Goal: Task Accomplishment & Management: Manage account settings

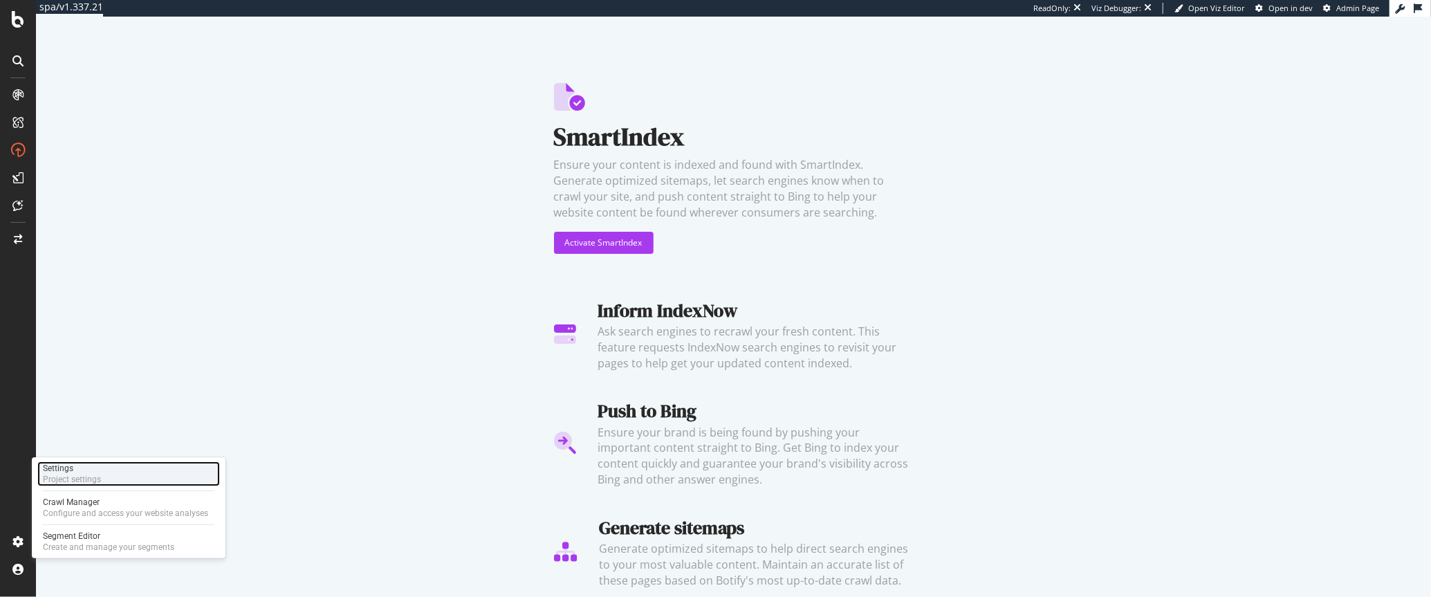
click at [104, 474] on div "Settings Project settings" at bounding box center [128, 473] width 183 height 25
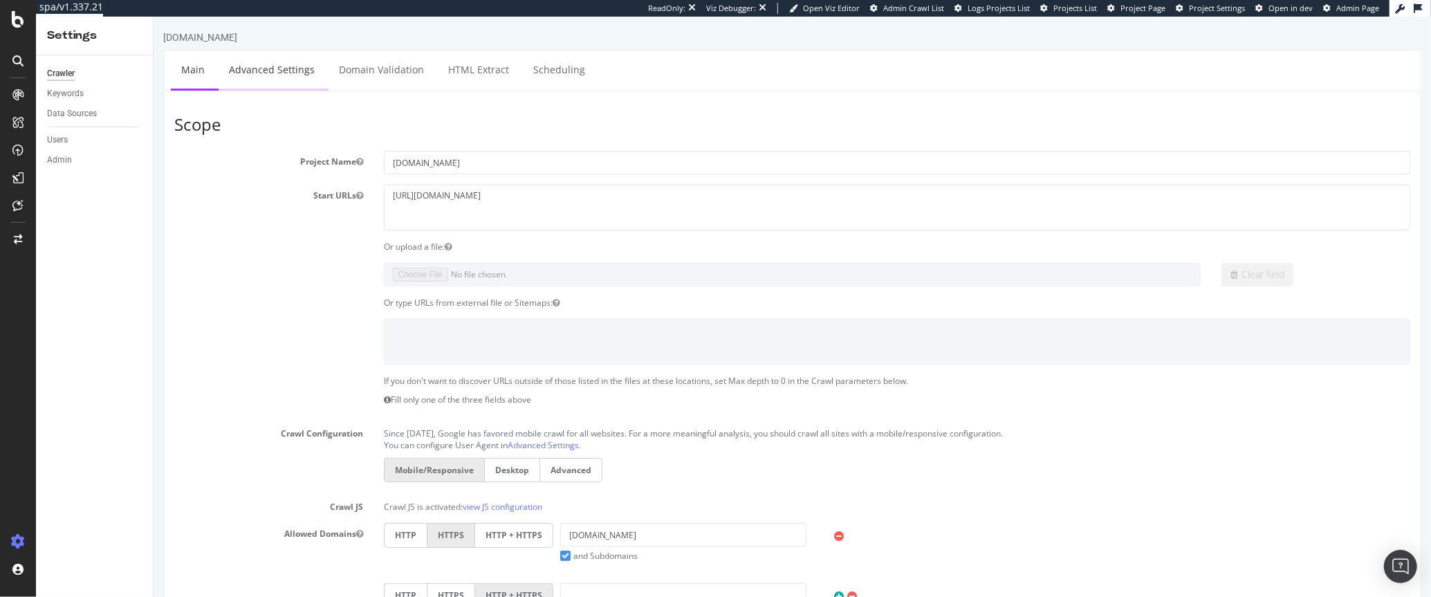
click at [293, 75] on link "Advanced Settings" at bounding box center [271, 70] width 107 height 38
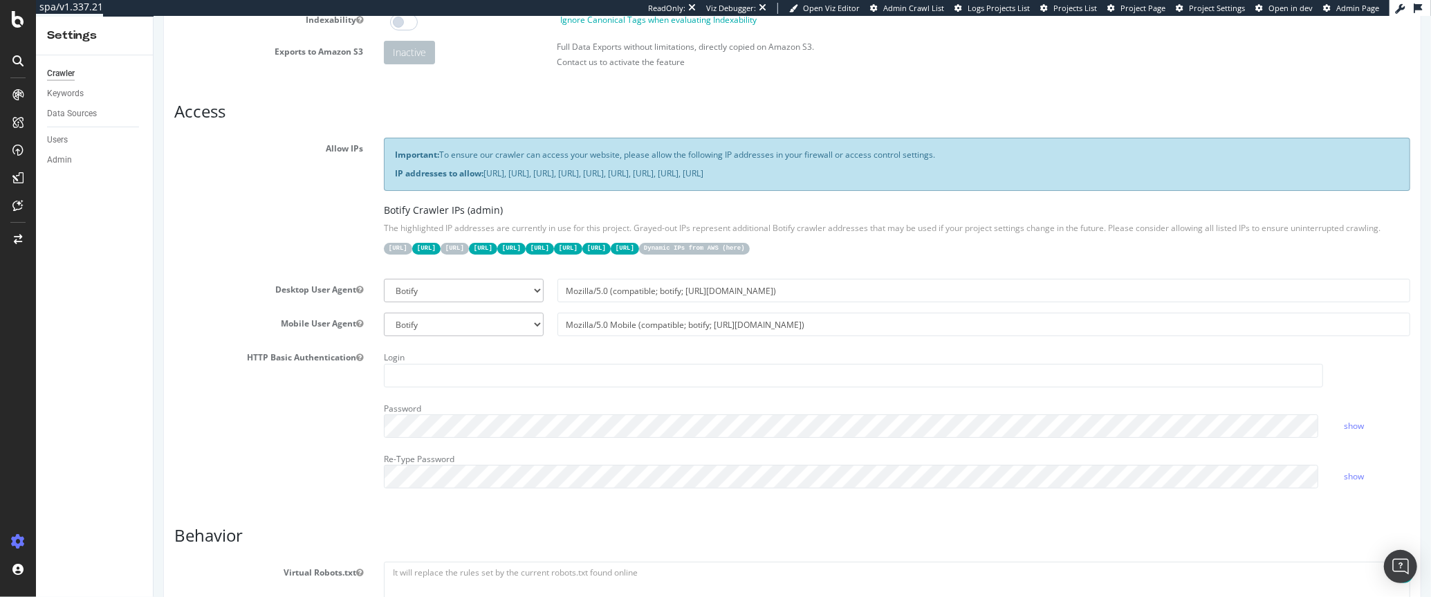
scroll to position [187, 0]
drag, startPoint x: 384, startPoint y: 248, endPoint x: 967, endPoint y: 246, distance: 582.6
click at [967, 246] on div "[URL] [URL] [URL] [URL] [URL] [URL] [URL] [URL] [URL] Dynamic IPs from AWS ( he…" at bounding box center [896, 249] width 1027 height 14
copy div "[URL] [URL] [URL] [URL] [URL] [URL] [URL] [URL] [URL]"
click at [971, 334] on input "Mozilla/5.0 Mobile (compatible; botify; [URL][DOMAIN_NAME])" at bounding box center [983, 326] width 853 height 24
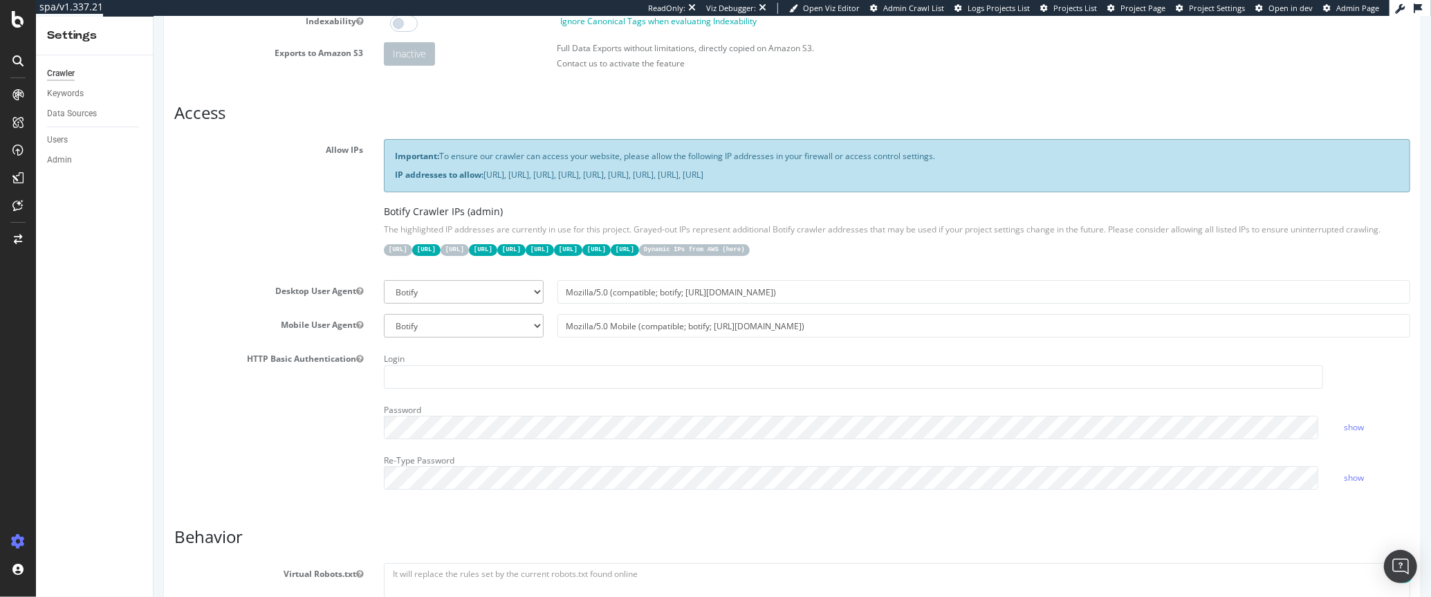
drag, startPoint x: 485, startPoint y: 174, endPoint x: 1073, endPoint y: 174, distance: 588.1
click at [1074, 174] on p "IP addresses to allow: [URL], [URL], [URL], [URL], [URL], [URL], [URL], [URL], …" at bounding box center [896, 175] width 1005 height 12
copy p "[URL], [URL], [URL], [URL], [URL], [URL], [URL], [URL], [URL]"
